Goal: Task Accomplishment & Management: Use online tool/utility

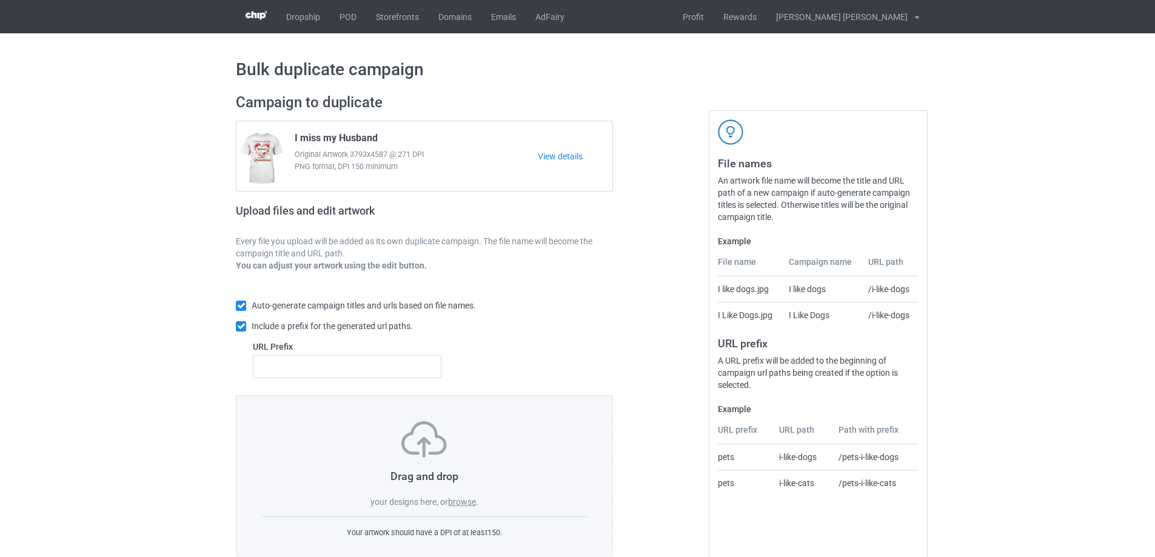
click at [472, 500] on label "browse" at bounding box center [462, 502] width 28 height 10
click at [0, 0] on input "browse" at bounding box center [0, 0] width 0 height 0
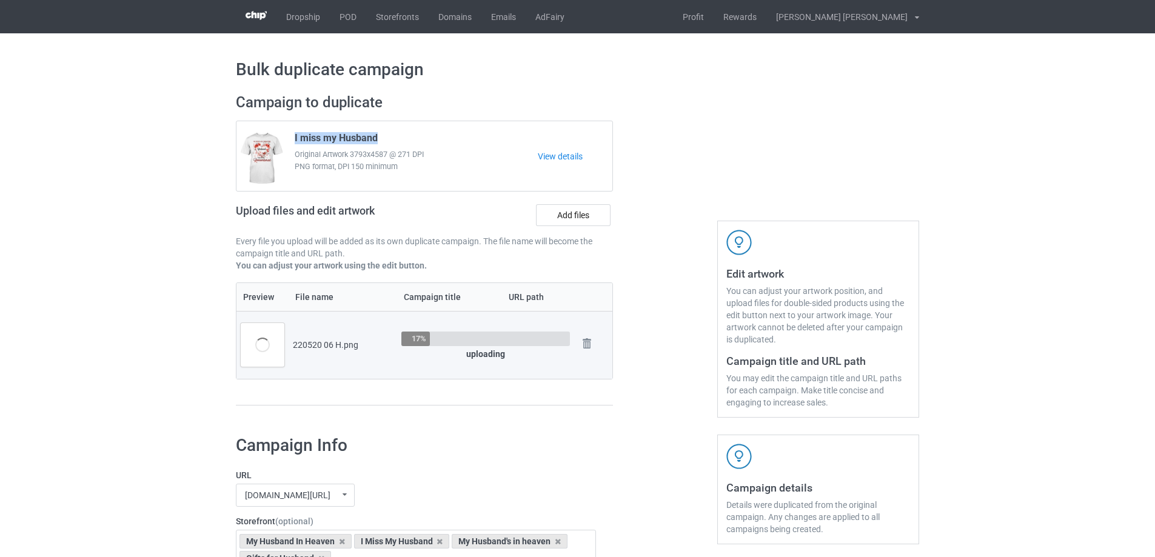
drag, startPoint x: 383, startPoint y: 136, endPoint x: 286, endPoint y: 142, distance: 96.6
click at [286, 142] on div "I miss my Husband Original Artwork 3793x4587 @ 271 DPI PNG format, DPI 150 mini…" at bounding box center [412, 156] width 252 height 57
copy span "I miss my Husband"
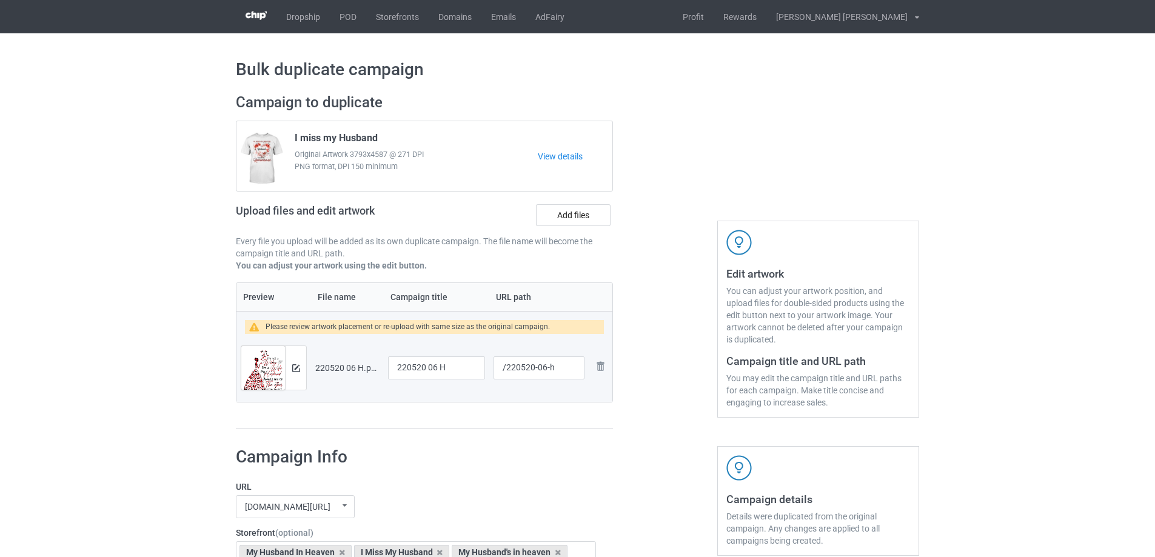
drag, startPoint x: 96, startPoint y: 436, endPoint x: 117, endPoint y: 437, distance: 21.3
drag, startPoint x: 454, startPoint y: 372, endPoint x: 396, endPoint y: 372, distance: 58.2
click at [396, 372] on input "220520 06 H" at bounding box center [436, 368] width 97 height 23
paste input "I miss my Husband"
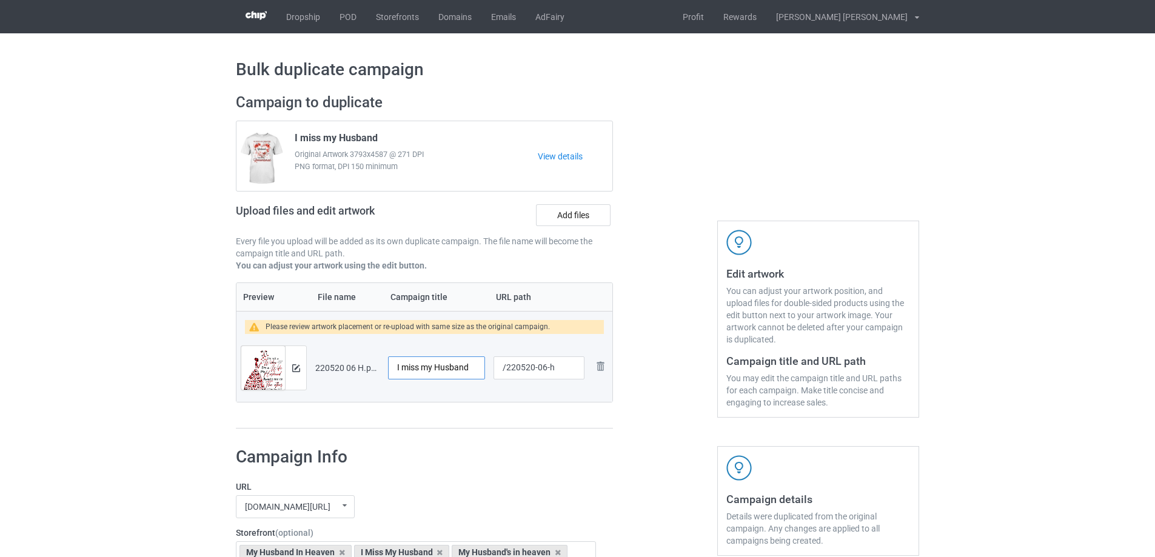
type input "I miss my Husband"
drag, startPoint x: 546, startPoint y: 369, endPoint x: 557, endPoint y: 373, distance: 11.5
click at [557, 373] on input "/220520-06-h" at bounding box center [539, 368] width 91 height 23
type input "/220520-06"
click at [296, 369] on img at bounding box center [296, 368] width 8 height 8
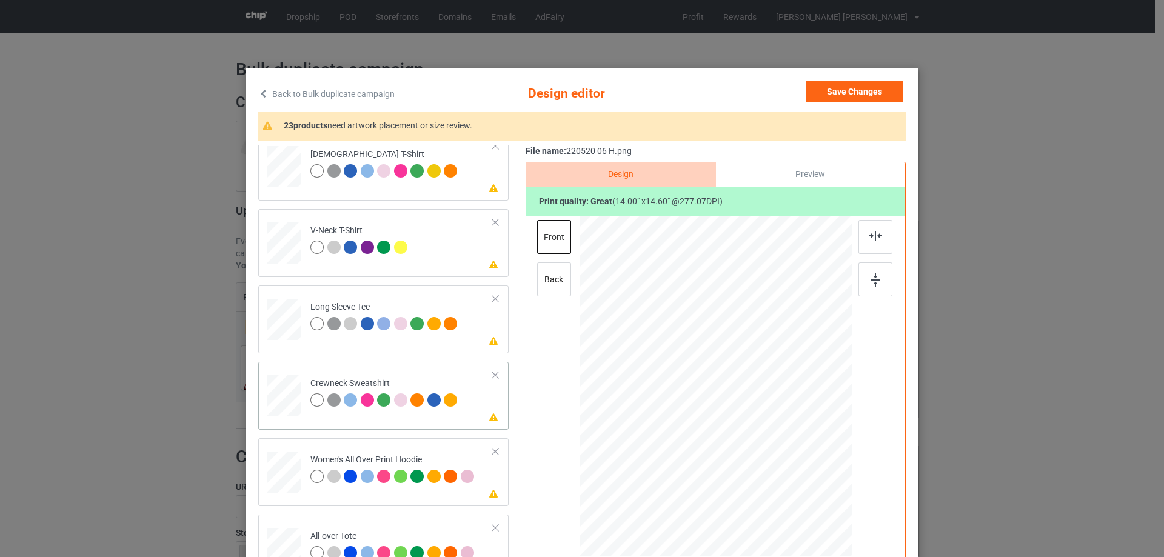
scroll to position [364, 0]
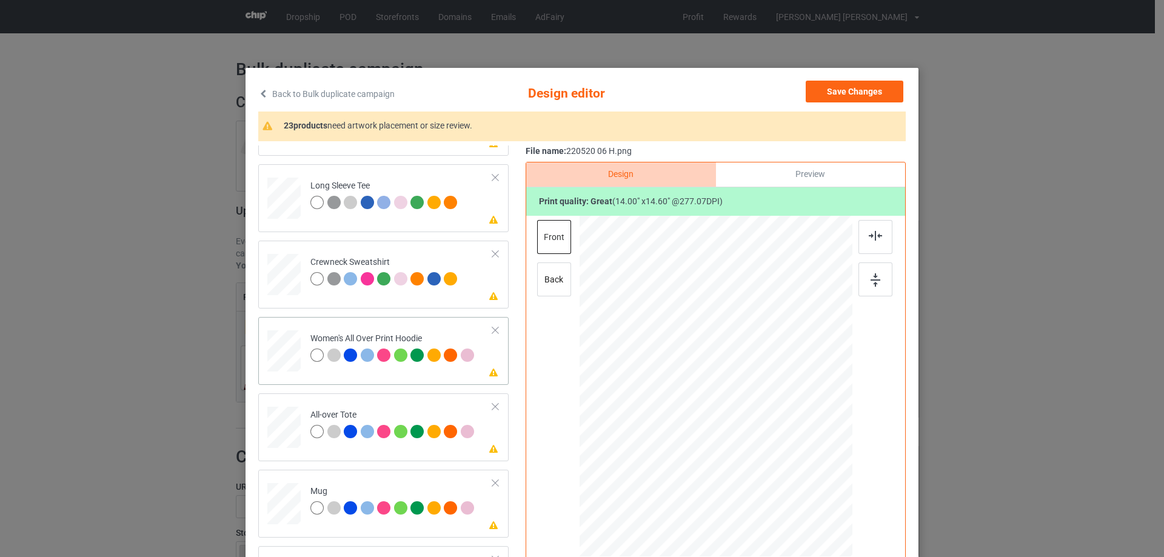
click at [280, 350] on div at bounding box center [283, 351] width 33 height 38
drag, startPoint x: 795, startPoint y: 475, endPoint x: 771, endPoint y: 426, distance: 54.5
click at [771, 426] on div at bounding box center [716, 387] width 273 height 309
drag, startPoint x: 755, startPoint y: 426, endPoint x: 754, endPoint y: 389, distance: 37.6
click at [754, 389] on div at bounding box center [714, 349] width 95 height 99
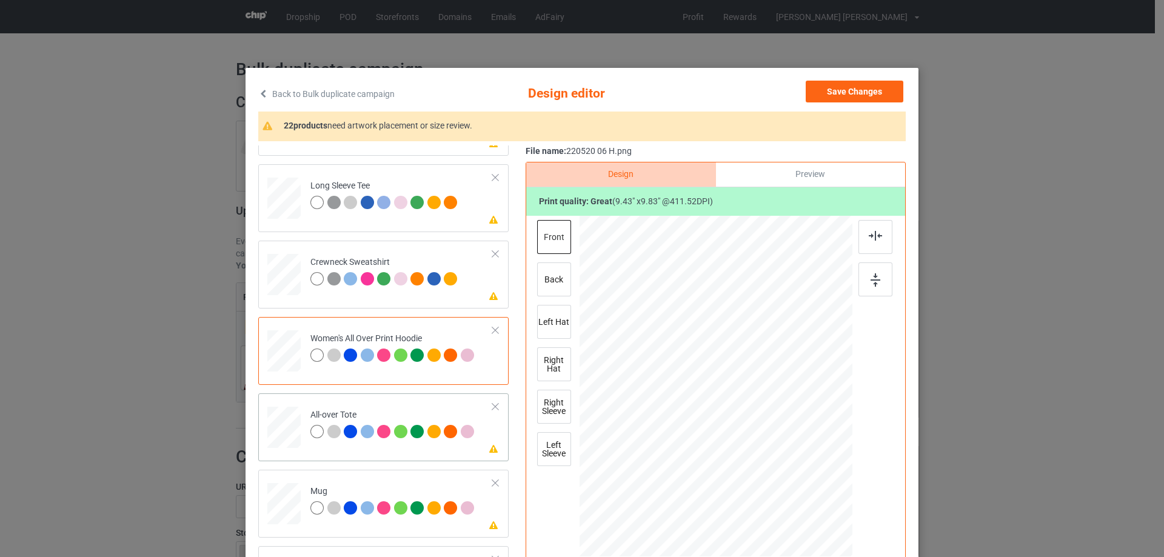
scroll to position [485, 0]
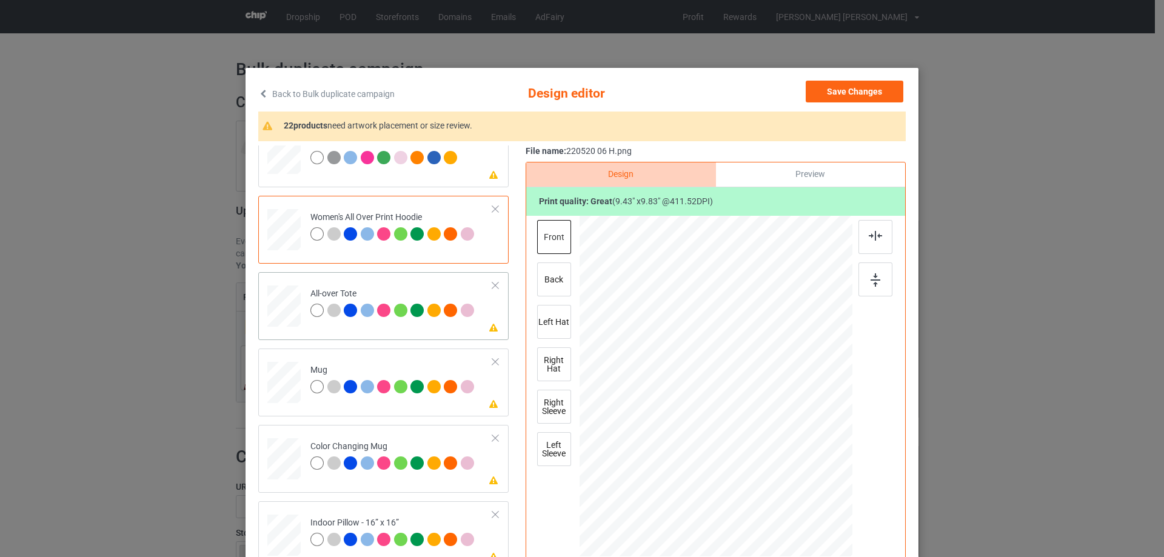
click at [287, 310] on div at bounding box center [283, 306] width 33 height 33
drag, startPoint x: 794, startPoint y: 472, endPoint x: 806, endPoint y: 493, distance: 24.1
click at [809, 493] on div at bounding box center [814, 488] width 10 height 10
click at [276, 384] on div at bounding box center [283, 383] width 33 height 14
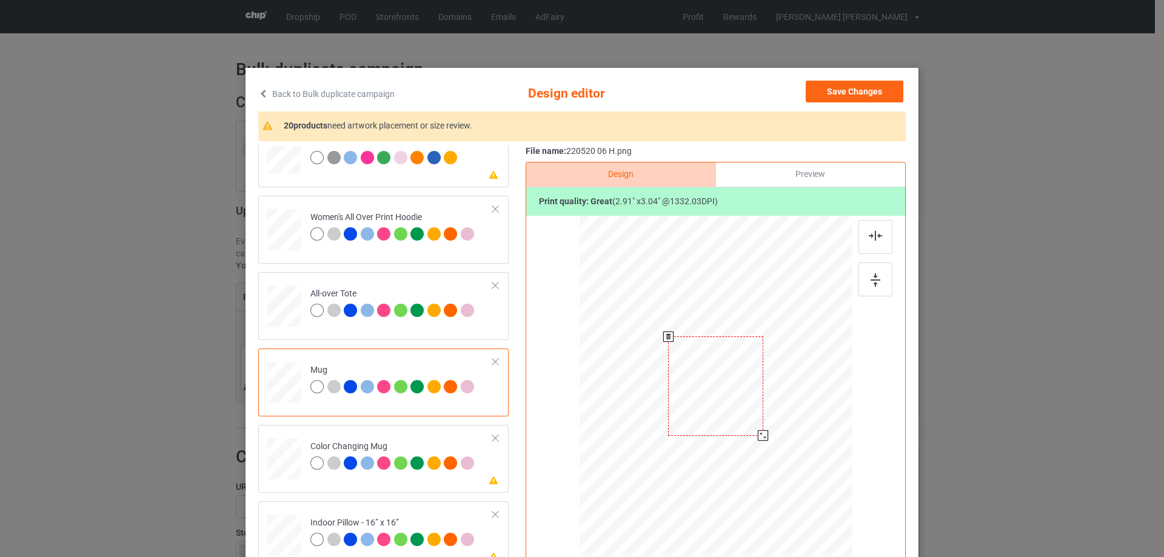
drag, startPoint x: 792, startPoint y: 471, endPoint x: 768, endPoint y: 432, distance: 45.4
click at [768, 432] on div at bounding box center [716, 385] width 273 height 113
drag, startPoint x: 711, startPoint y: 405, endPoint x: 780, endPoint y: 406, distance: 68.5
click at [780, 406] on div at bounding box center [784, 386] width 102 height 107
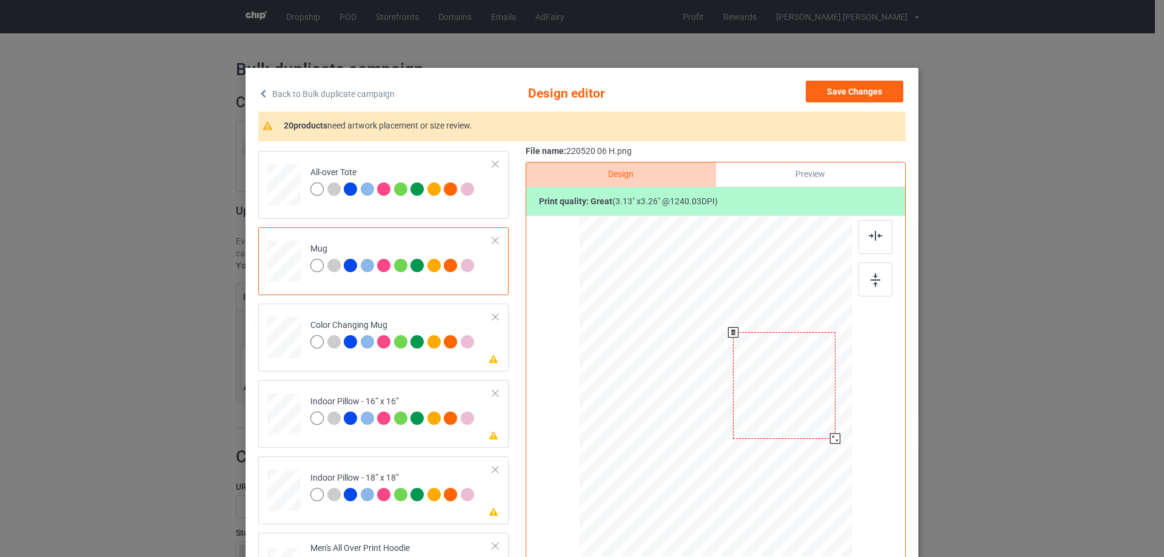
click at [778, 412] on div at bounding box center [784, 385] width 102 height 107
drag, startPoint x: 295, startPoint y: 410, endPoint x: 367, endPoint y: 426, distance: 74.4
click at [294, 411] on div at bounding box center [283, 414] width 33 height 33
drag, startPoint x: 794, startPoint y: 475, endPoint x: 798, endPoint y: 481, distance: 7.1
click at [798, 481] on div at bounding box center [802, 477] width 10 height 10
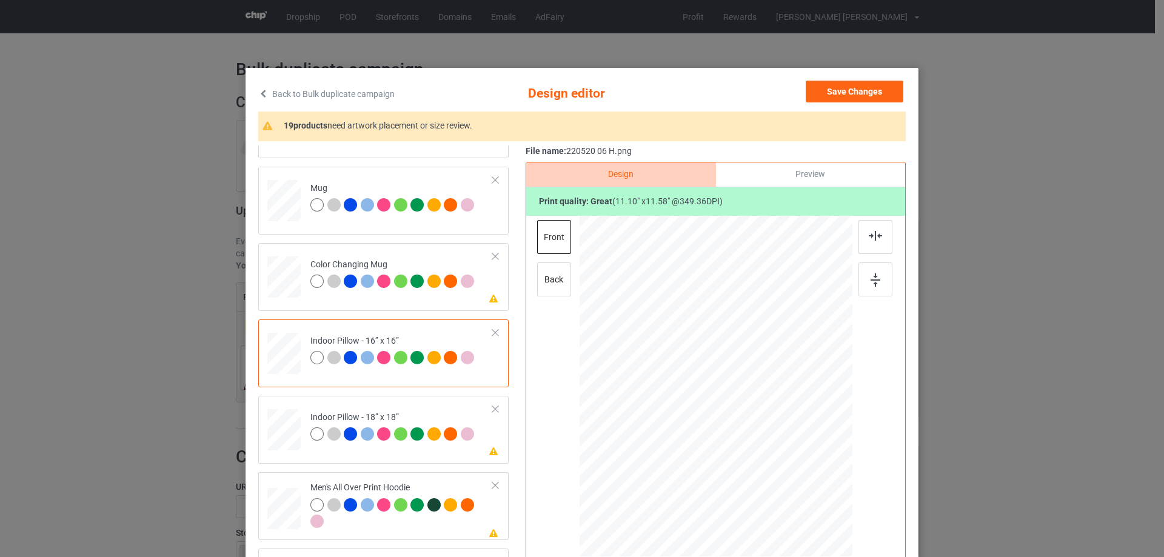
scroll to position [728, 0]
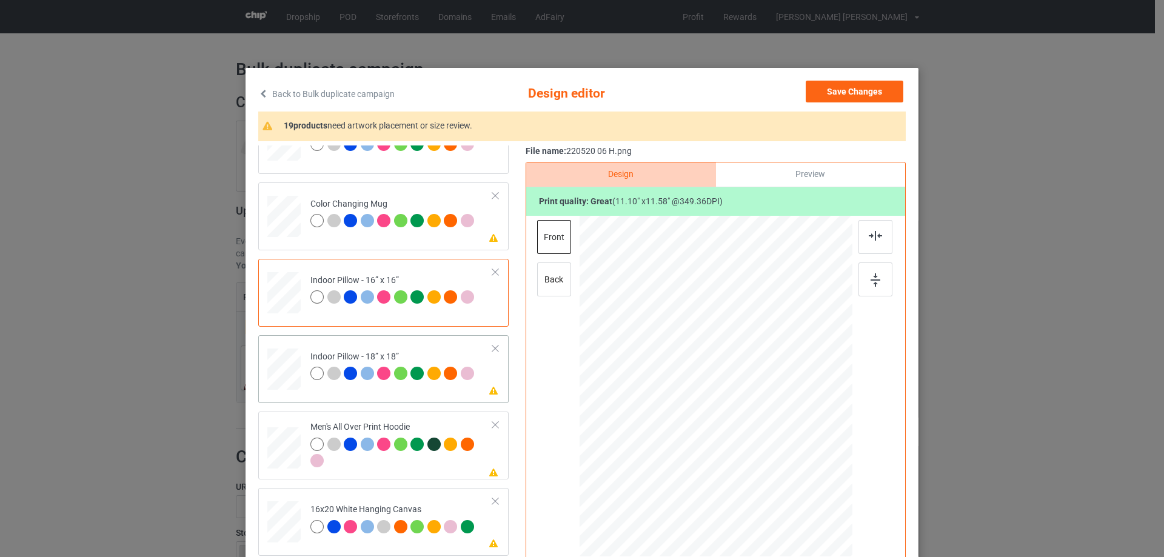
click at [287, 375] on div at bounding box center [283, 369] width 33 height 33
drag, startPoint x: 795, startPoint y: 470, endPoint x: 805, endPoint y: 483, distance: 15.2
click at [805, 483] on div at bounding box center [808, 482] width 10 height 10
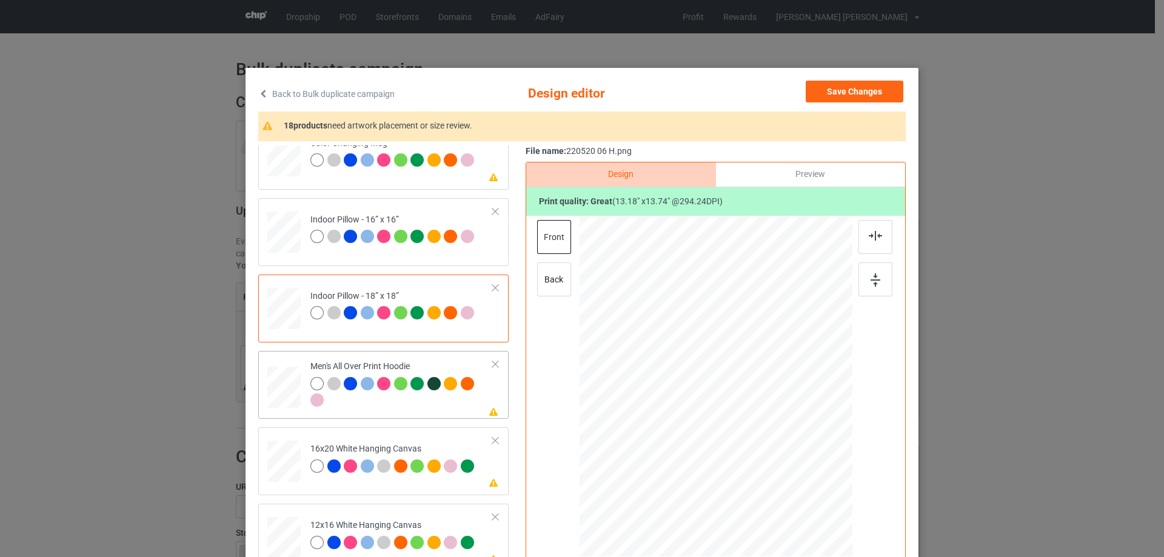
click at [274, 388] on div at bounding box center [283, 387] width 33 height 35
drag, startPoint x: 794, startPoint y: 470, endPoint x: 769, endPoint y: 438, distance: 39.8
click at [769, 438] on div at bounding box center [770, 443] width 10 height 10
drag, startPoint x: 741, startPoint y: 424, endPoint x: 736, endPoint y: 394, distance: 30.1
click at [736, 394] on div at bounding box center [711, 356] width 109 height 113
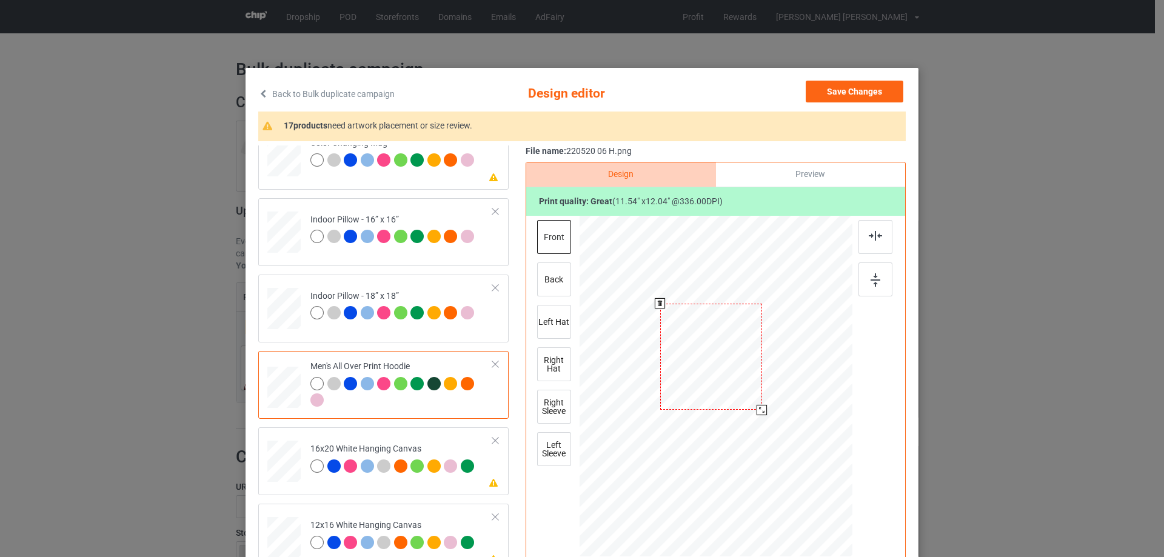
click at [758, 412] on div at bounding box center [762, 410] width 10 height 10
click at [721, 391] on div at bounding box center [714, 354] width 102 height 106
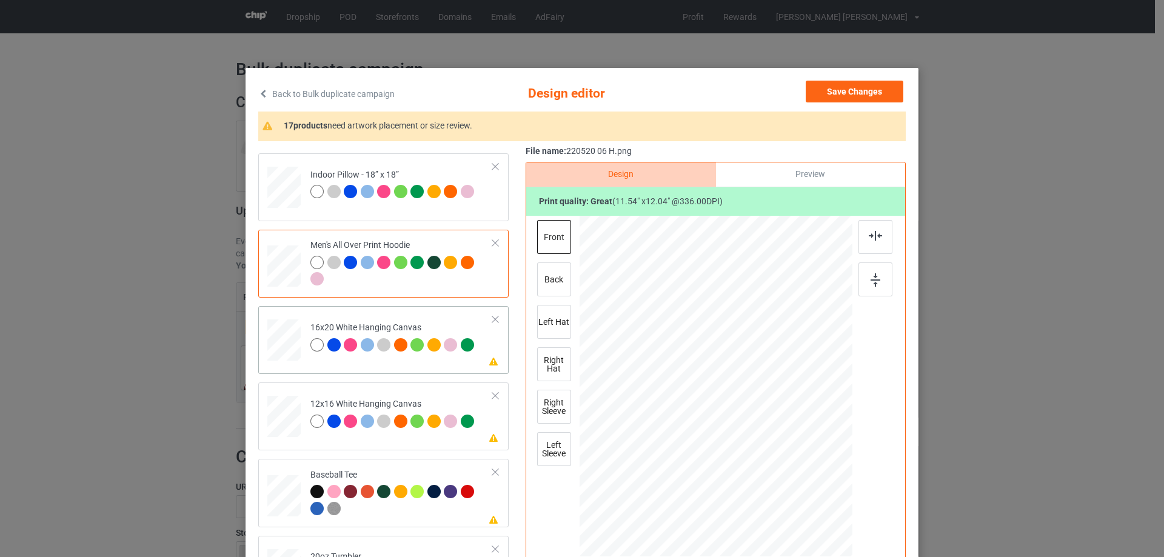
click at [285, 352] on div at bounding box center [283, 341] width 33 height 42
drag, startPoint x: 809, startPoint y: 512, endPoint x: 827, endPoint y: 541, distance: 34.3
click at [827, 541] on div at bounding box center [716, 386] width 273 height 341
drag, startPoint x: 845, startPoint y: 526, endPoint x: 842, endPoint y: 519, distance: 7.3
click at [842, 519] on div at bounding box center [844, 520] width 10 height 10
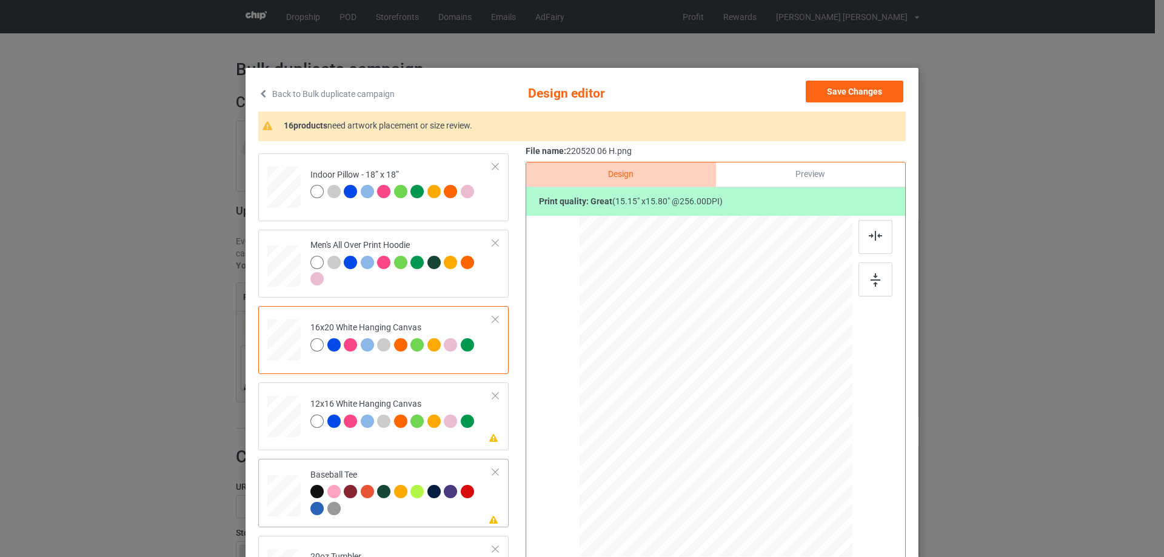
scroll to position [1031, 0]
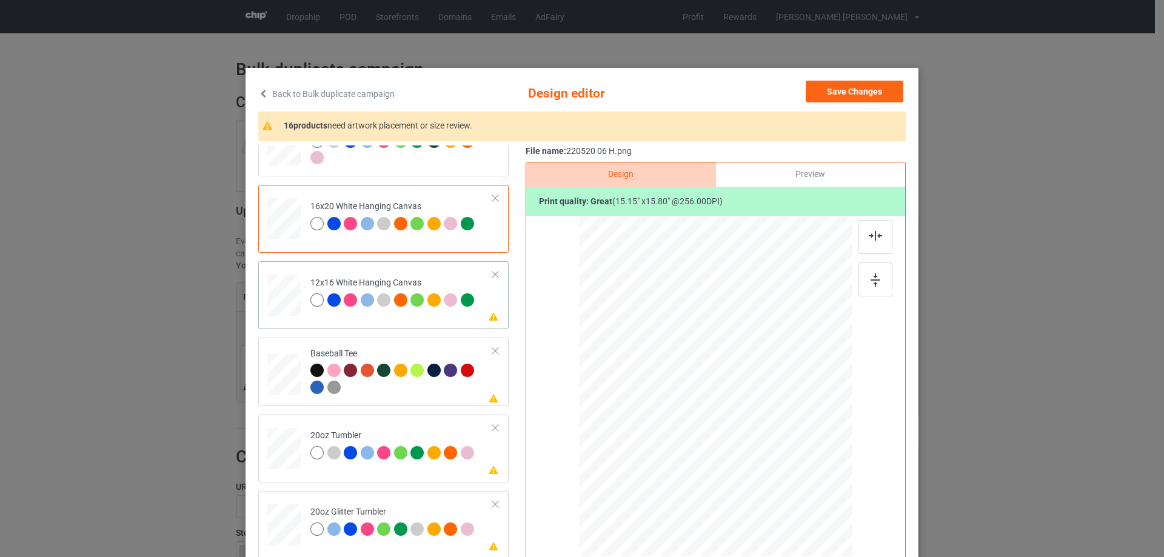
click at [284, 291] on div at bounding box center [285, 296] width 32 height 42
drag, startPoint x: 787, startPoint y: 467, endPoint x: 815, endPoint y: 521, distance: 61.0
click at [815, 521] on div at bounding box center [716, 386] width 256 height 341
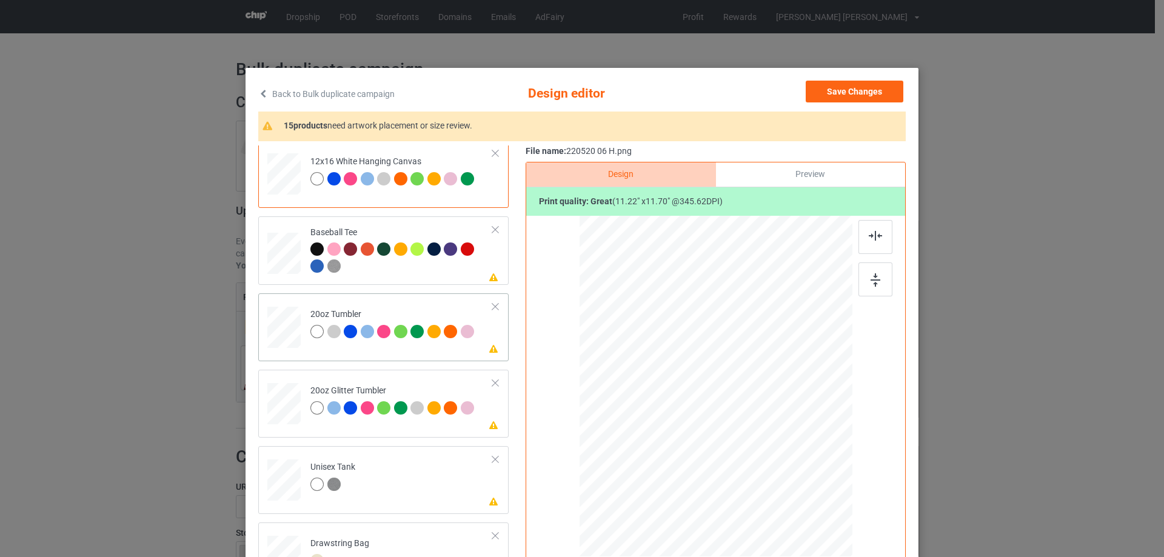
click at [278, 320] on div at bounding box center [284, 327] width 32 height 19
drag, startPoint x: 787, startPoint y: 467, endPoint x: 766, endPoint y: 439, distance: 35.0
click at [766, 439] on div at bounding box center [768, 442] width 10 height 10
drag, startPoint x: 690, startPoint y: 427, endPoint x: 683, endPoint y: 425, distance: 7.5
click at [683, 425] on div at bounding box center [655, 384] width 106 height 110
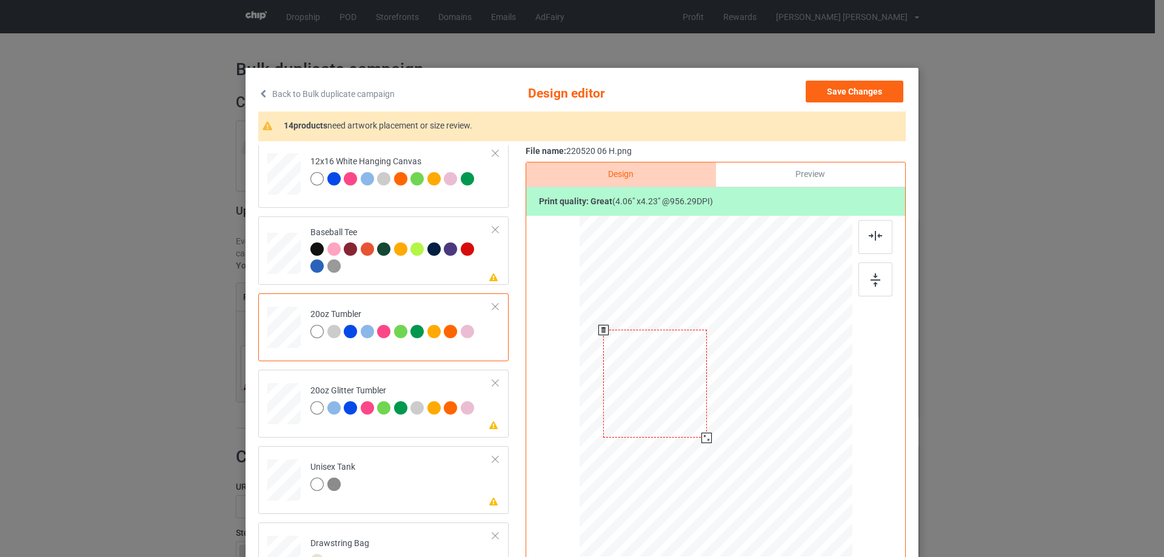
drag, startPoint x: 703, startPoint y: 441, endPoint x: 678, endPoint y: 420, distance: 32.8
click at [702, 438] on div at bounding box center [707, 438] width 10 height 10
click at [674, 420] on div at bounding box center [651, 383] width 102 height 107
click at [283, 404] on div at bounding box center [285, 403] width 32 height 27
drag, startPoint x: 789, startPoint y: 467, endPoint x: 762, endPoint y: 438, distance: 40.3
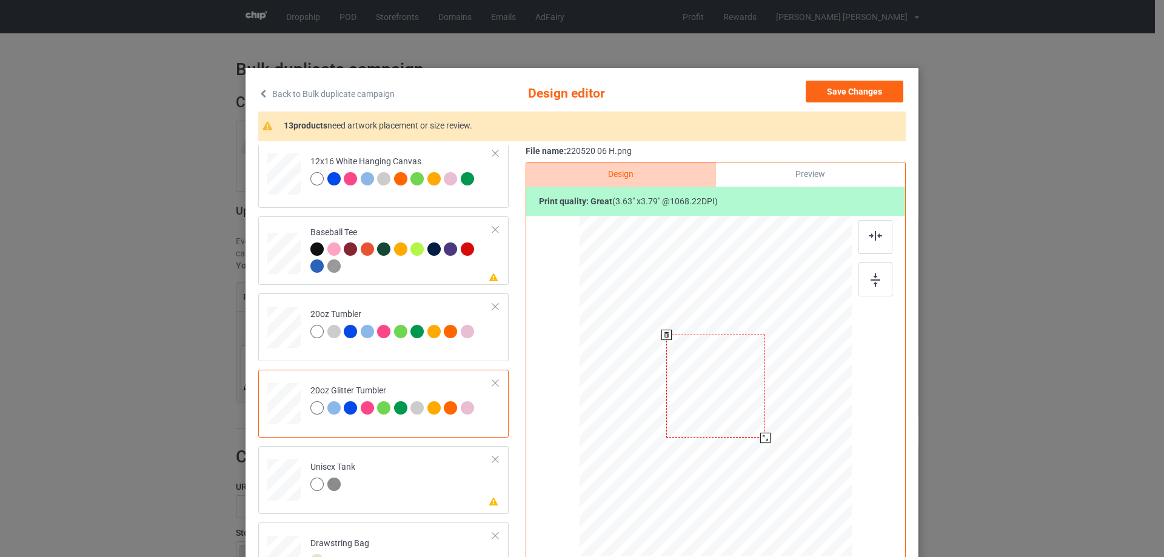
click at [762, 438] on div at bounding box center [765, 438] width 10 height 10
drag, startPoint x: 675, startPoint y: 414, endPoint x: 674, endPoint y: 407, distance: 6.7
click at [674, 407] on div at bounding box center [653, 371] width 99 height 103
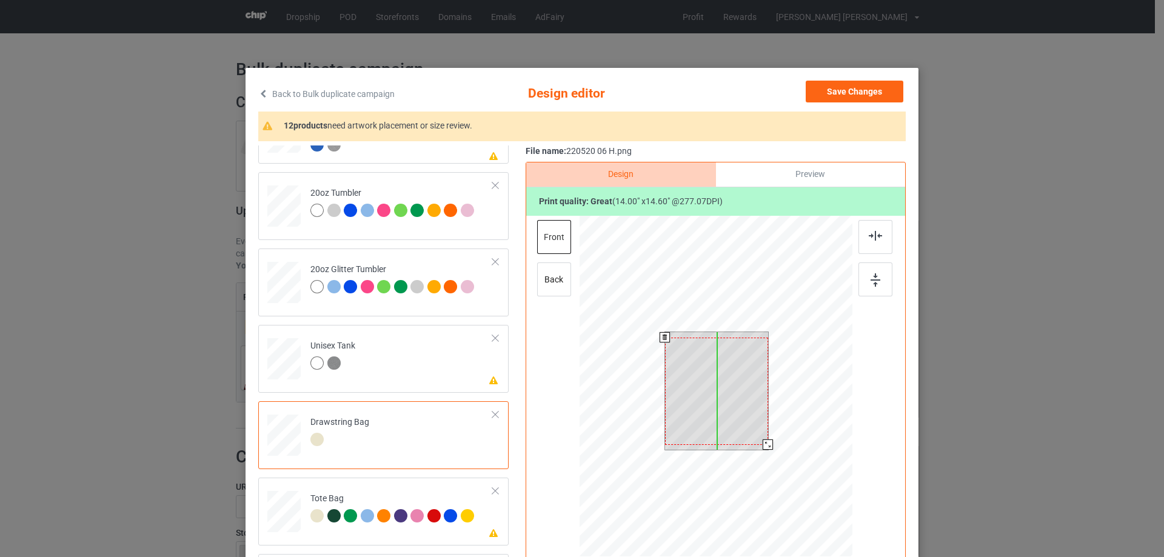
click at [743, 437] on div at bounding box center [716, 391] width 103 height 107
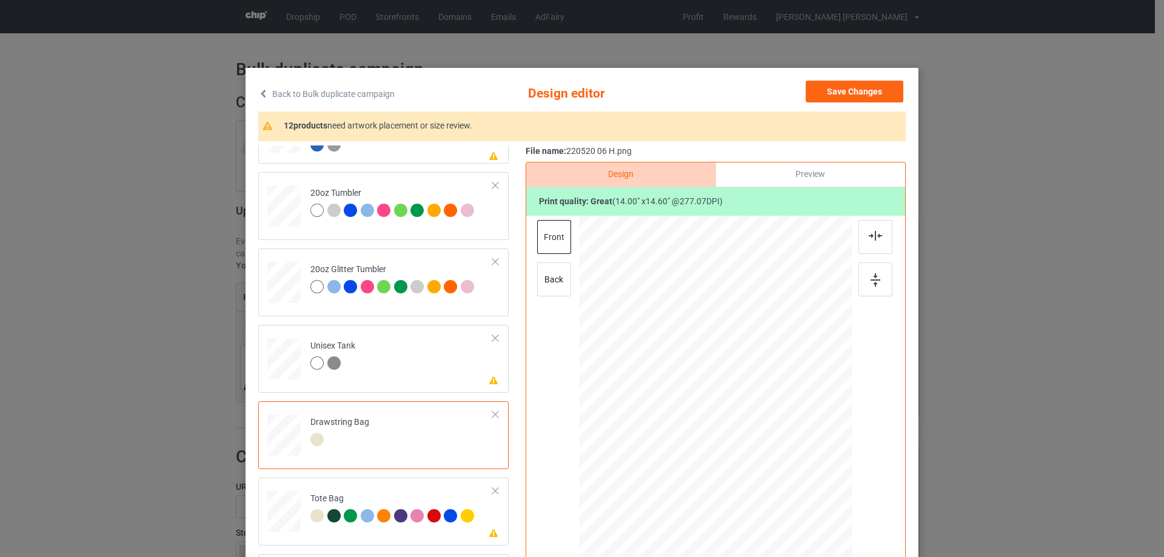
scroll to position [1277, 0]
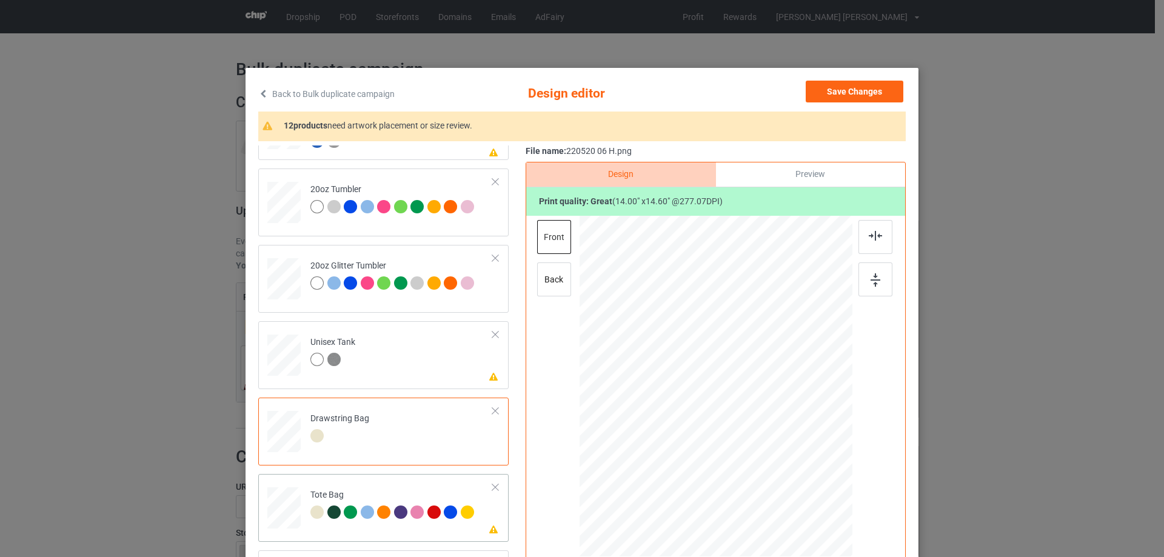
click at [276, 515] on div at bounding box center [284, 514] width 16 height 18
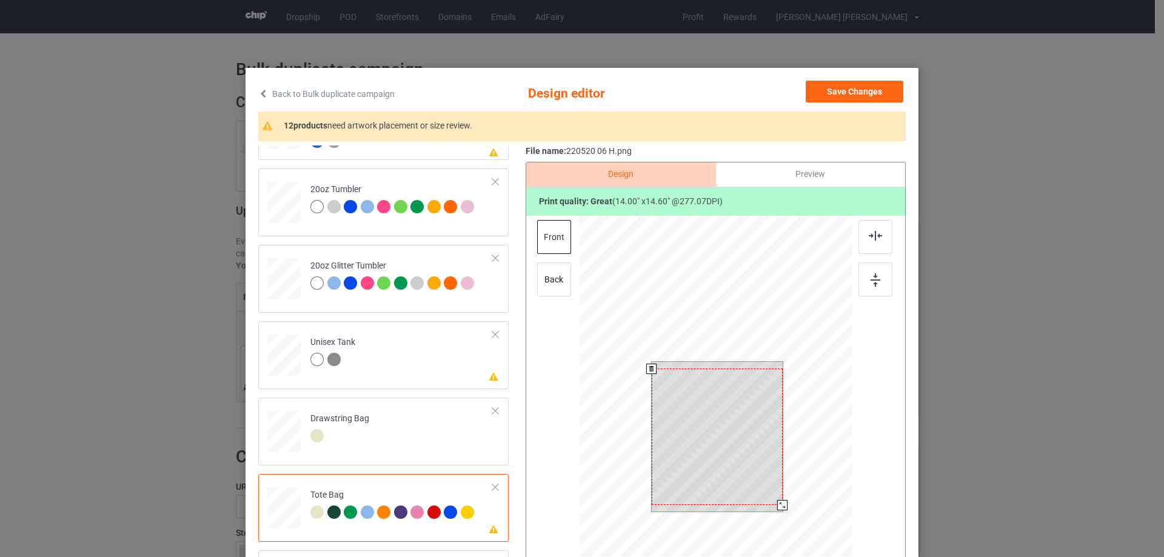
click at [748, 475] on div at bounding box center [717, 437] width 131 height 136
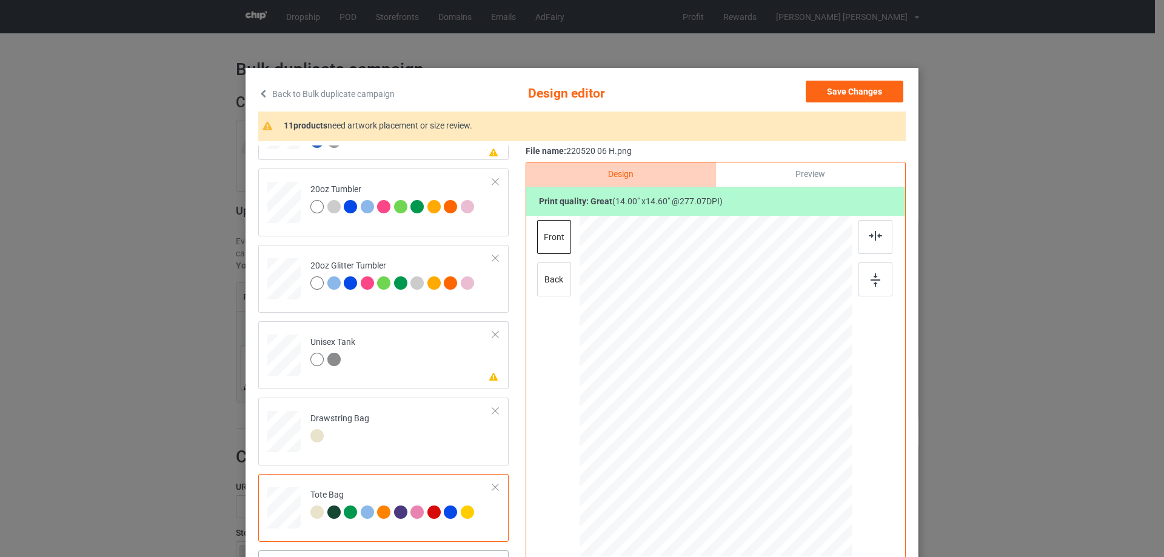
scroll to position [121, 0]
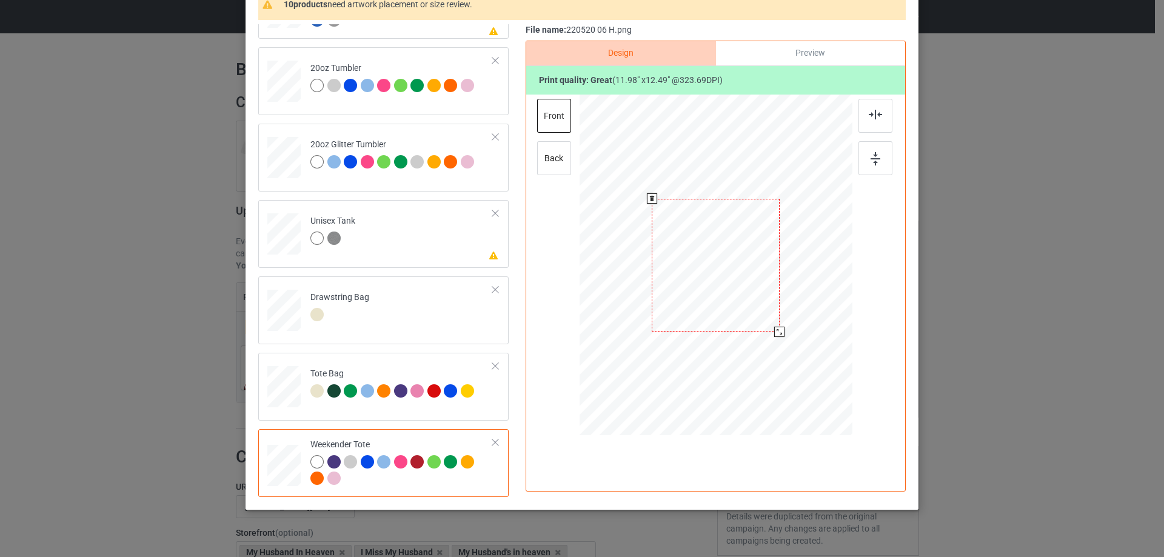
drag, startPoint x: 791, startPoint y: 349, endPoint x: 773, endPoint y: 329, distance: 27.1
click at [774, 329] on div at bounding box center [779, 332] width 10 height 10
click at [762, 318] on div at bounding box center [713, 261] width 125 height 130
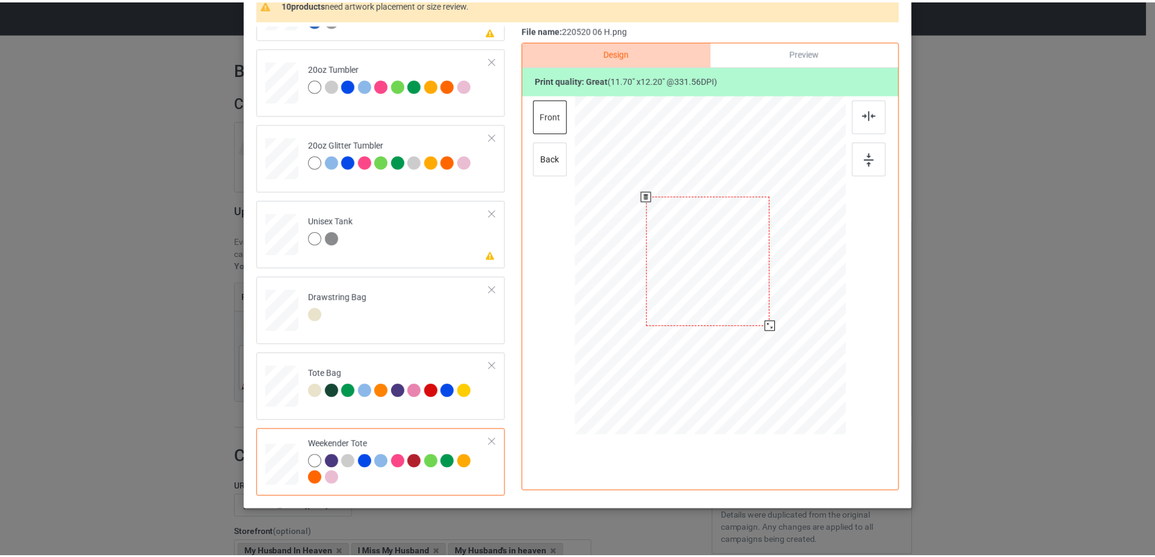
scroll to position [0, 0]
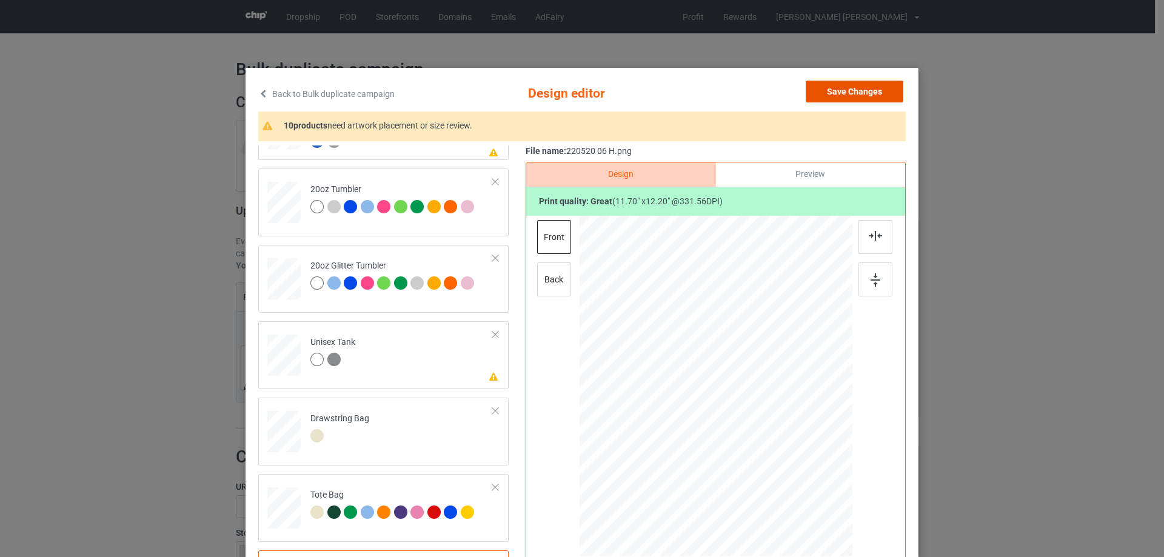
click at [867, 90] on button "Save Changes" at bounding box center [855, 92] width 98 height 22
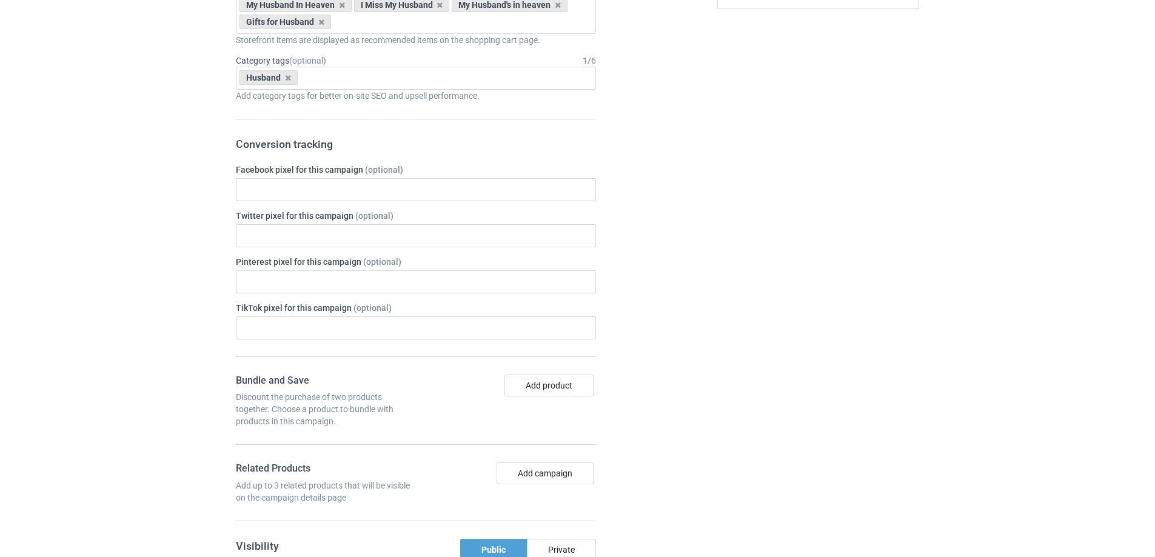
scroll to position [1027, 0]
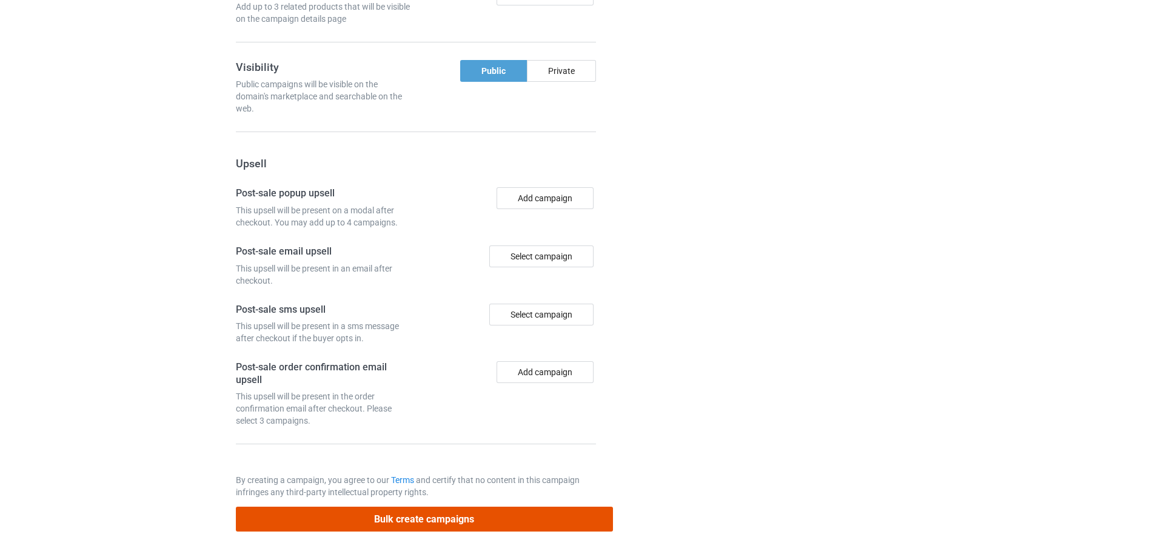
click at [443, 523] on button "Bulk create campaigns" at bounding box center [424, 519] width 377 height 25
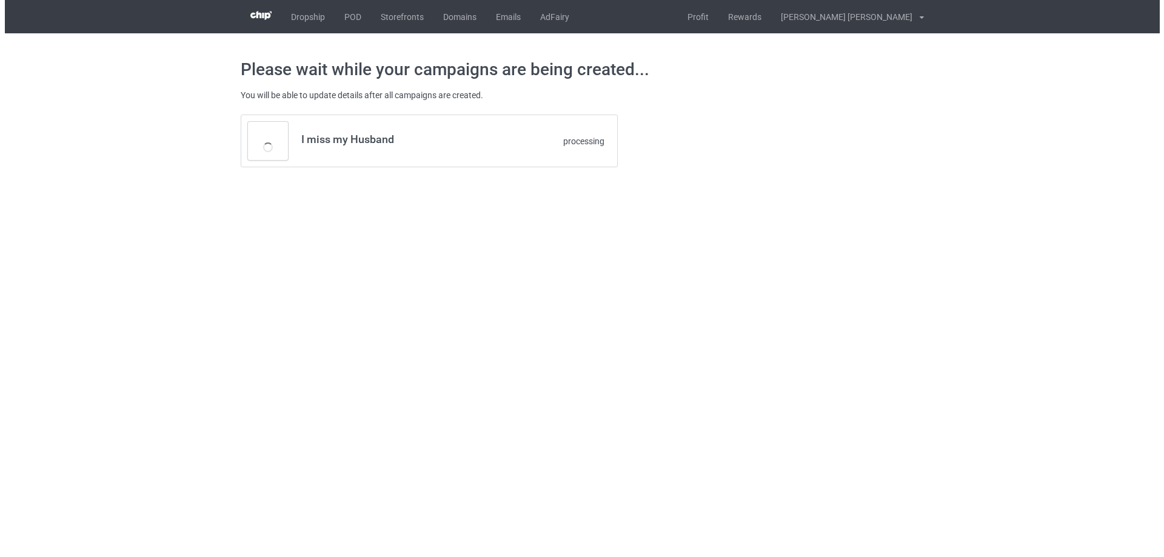
scroll to position [0, 0]
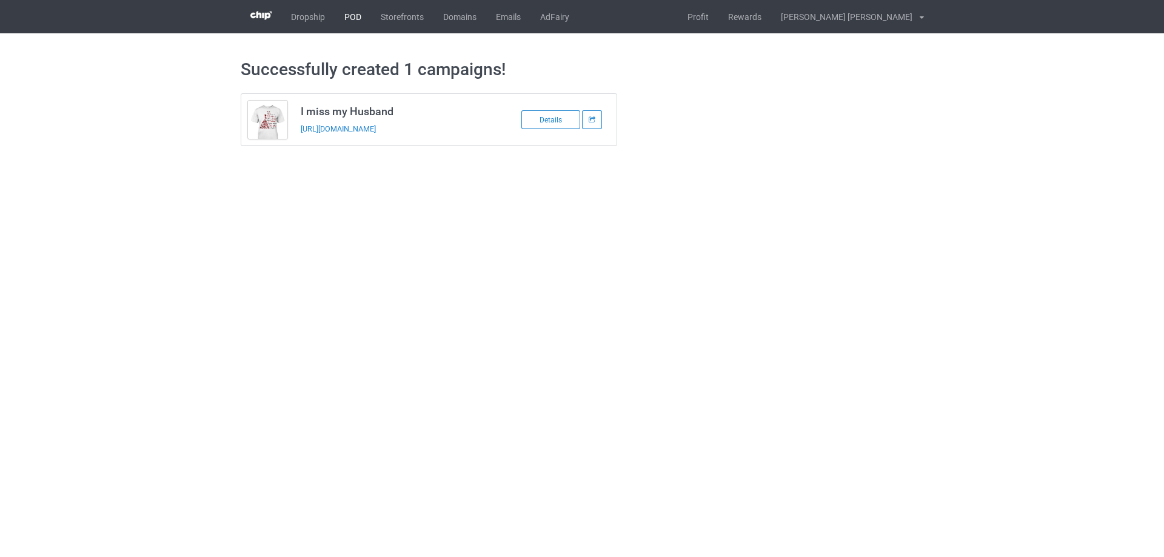
click at [349, 16] on link "POD" at bounding box center [353, 16] width 36 height 33
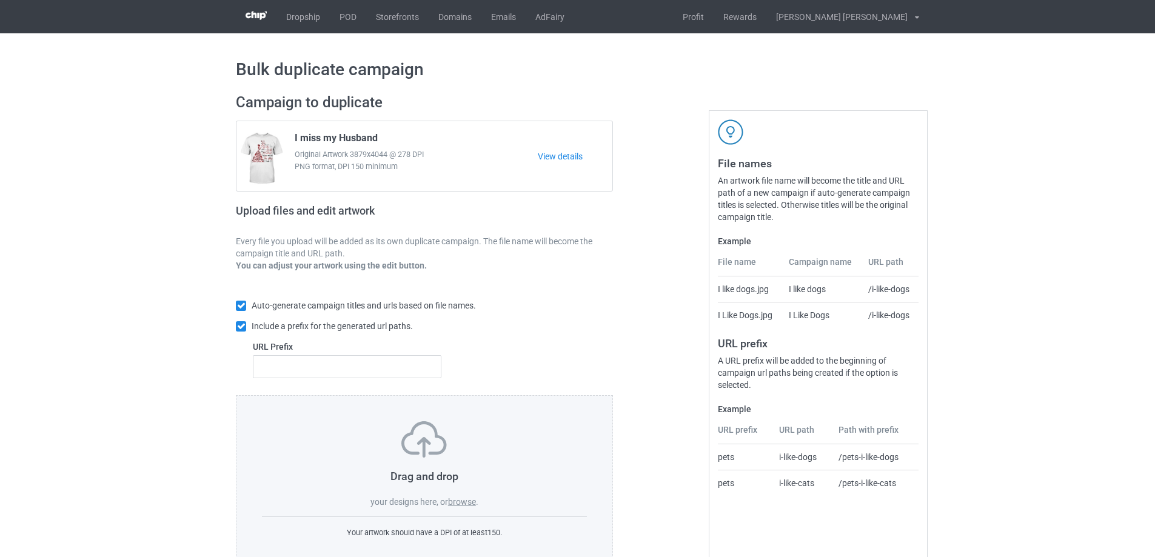
click at [462, 501] on label "browse" at bounding box center [462, 502] width 28 height 10
click at [0, 0] on input "browse" at bounding box center [0, 0] width 0 height 0
